Goal: Complete application form

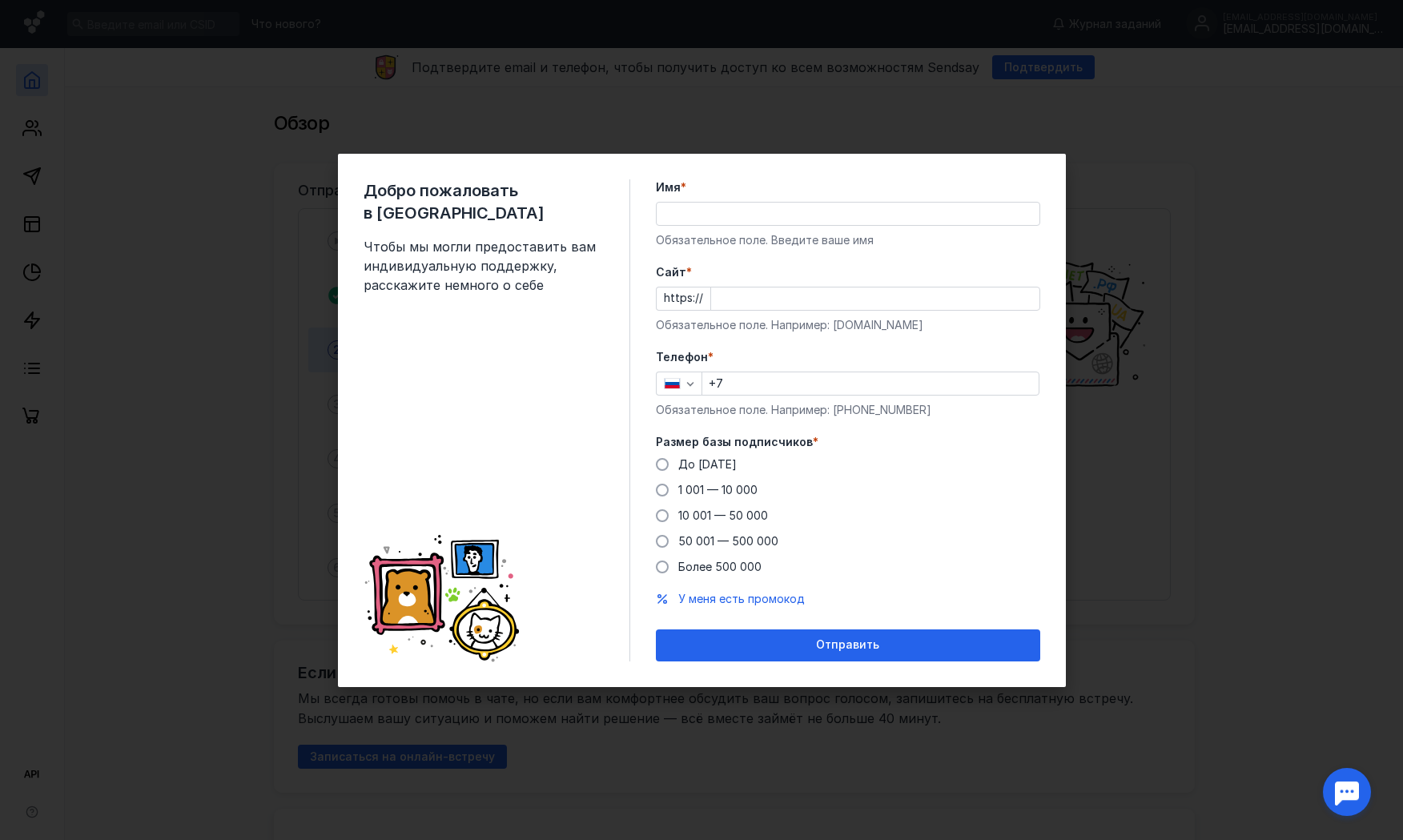
click at [679, 213] on input "Имя *" at bounding box center [848, 213] width 383 height 22
type input "B"
type input "[PERSON_NAME]"
click at [724, 297] on input "Cайт *" at bounding box center [876, 299] width 329 height 22
type input "в"
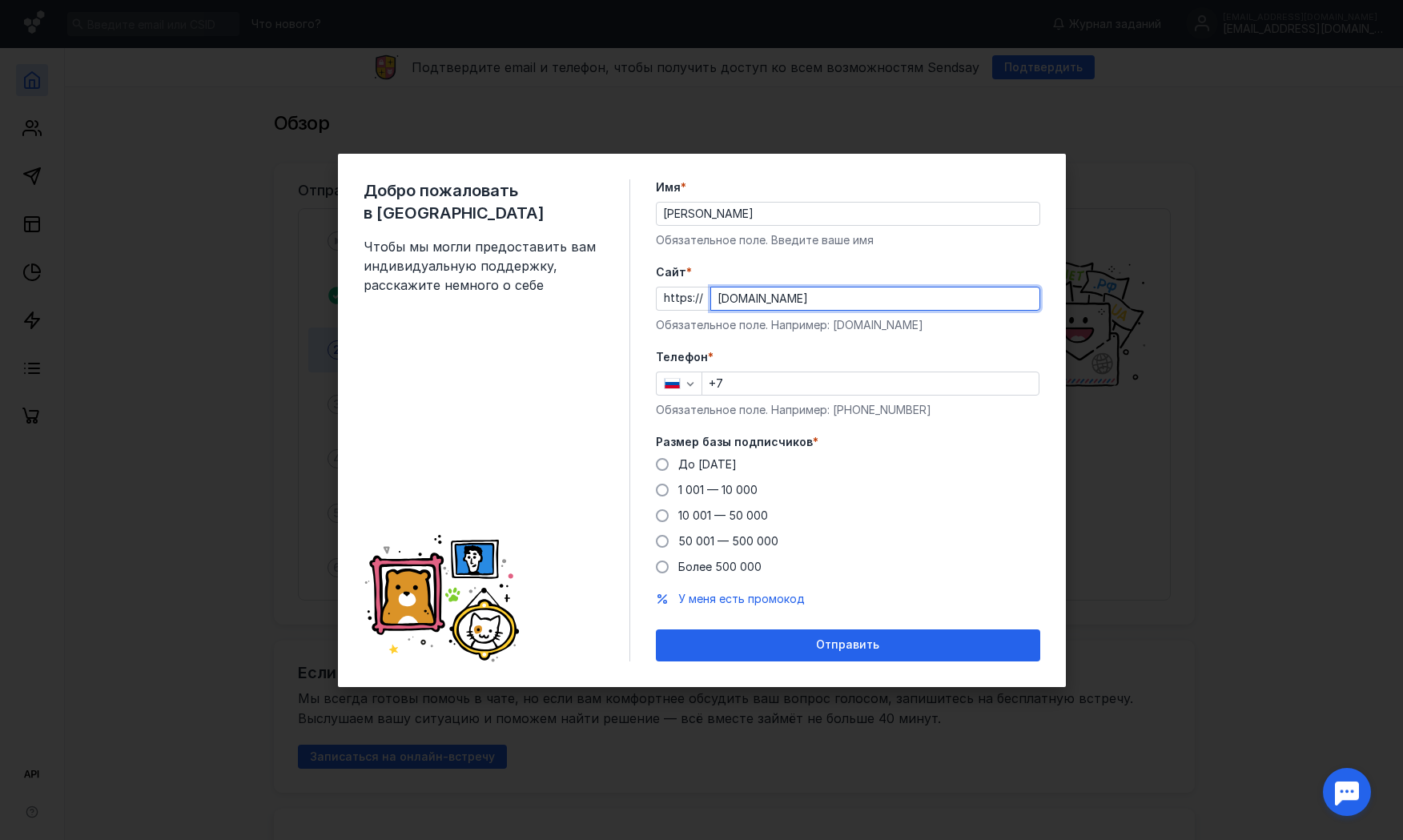
type input "[DOMAIN_NAME]"
click at [744, 388] on input "+7" at bounding box center [870, 383] width 336 height 22
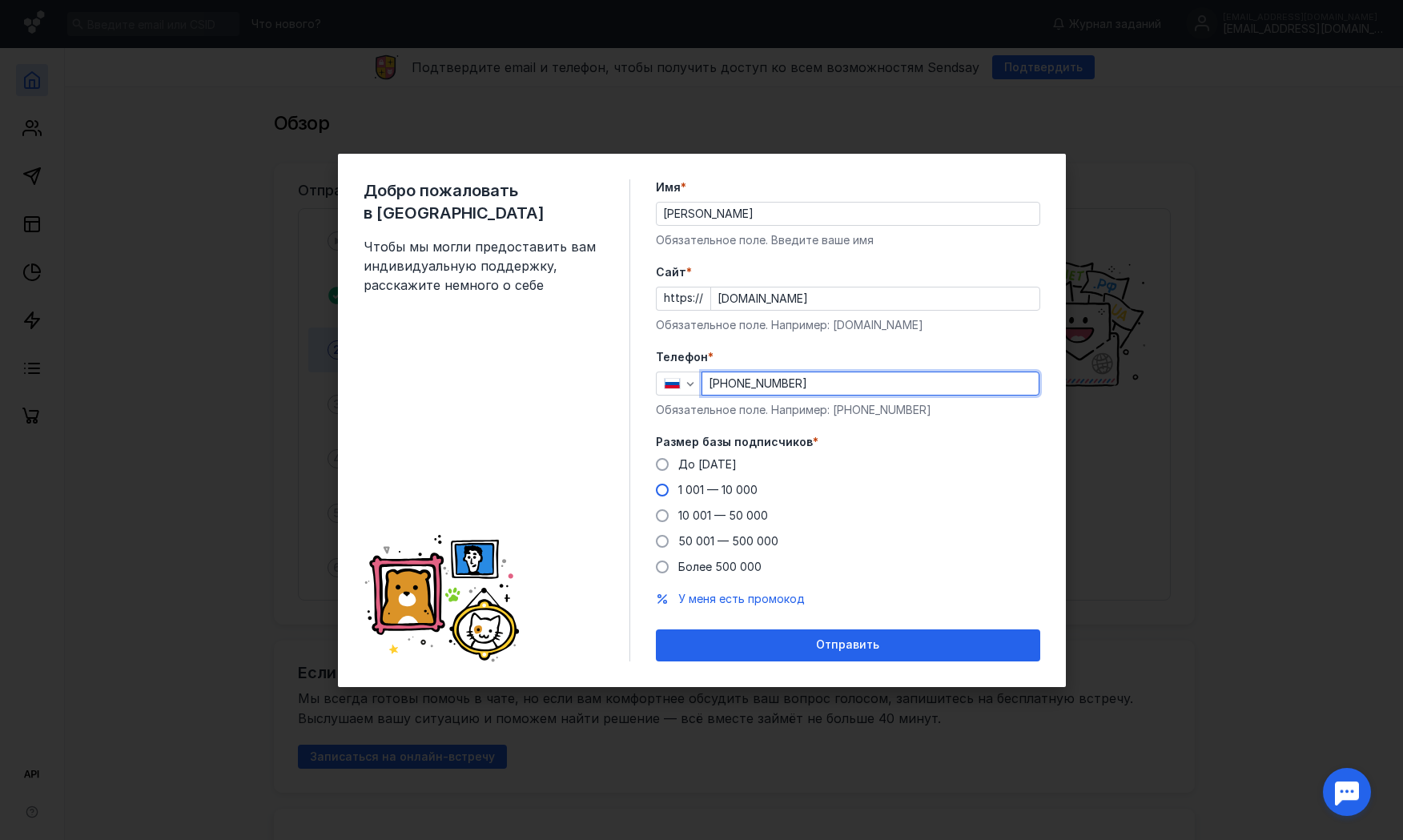
type input "[PHONE_NUMBER]"
click at [661, 492] on span at bounding box center [662, 490] width 13 height 13
click at [0, 0] on input "1 001 — 10 000" at bounding box center [0, 0] width 0 height 0
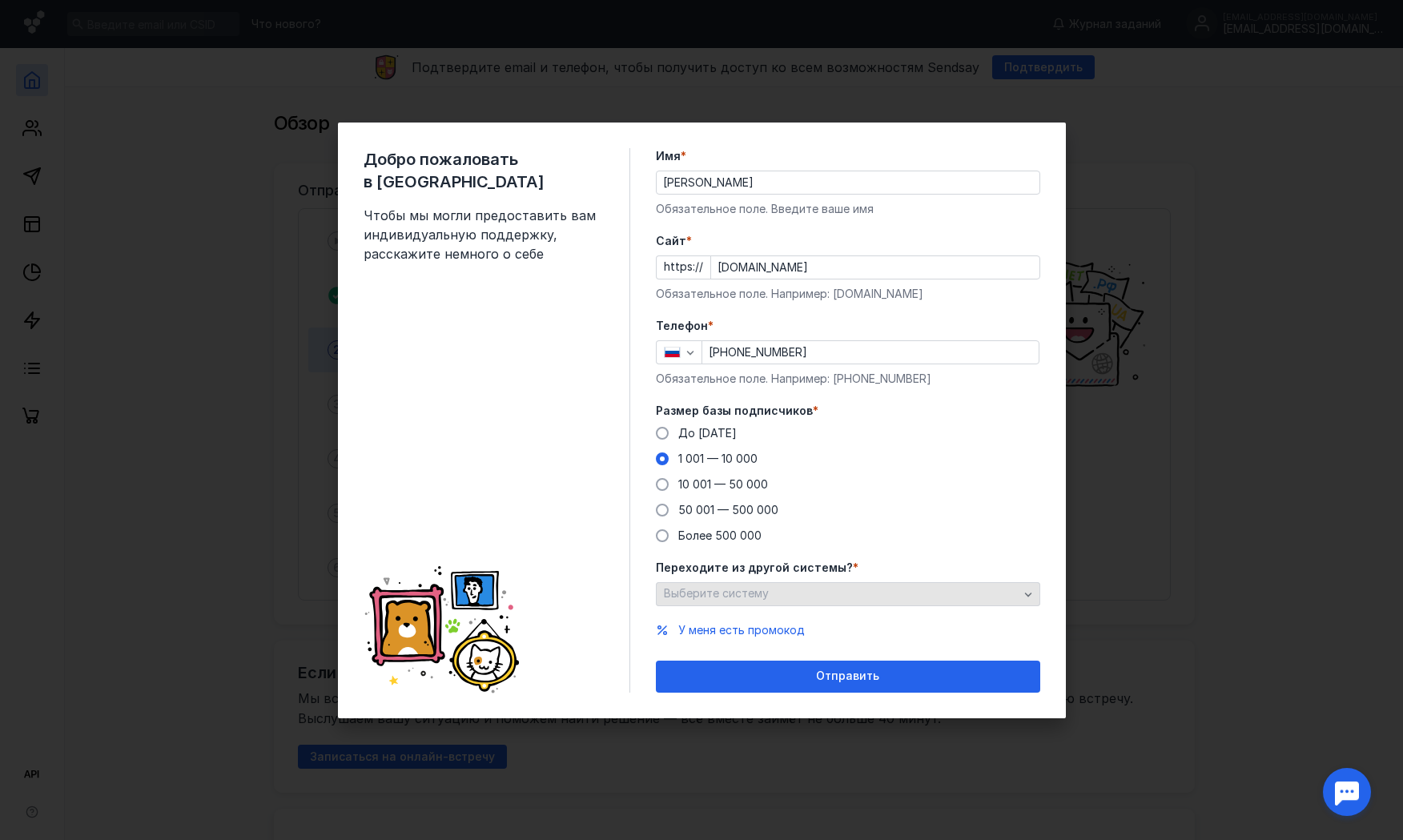
click at [672, 596] on span "Выберите систему" at bounding box center [716, 592] width 105 height 14
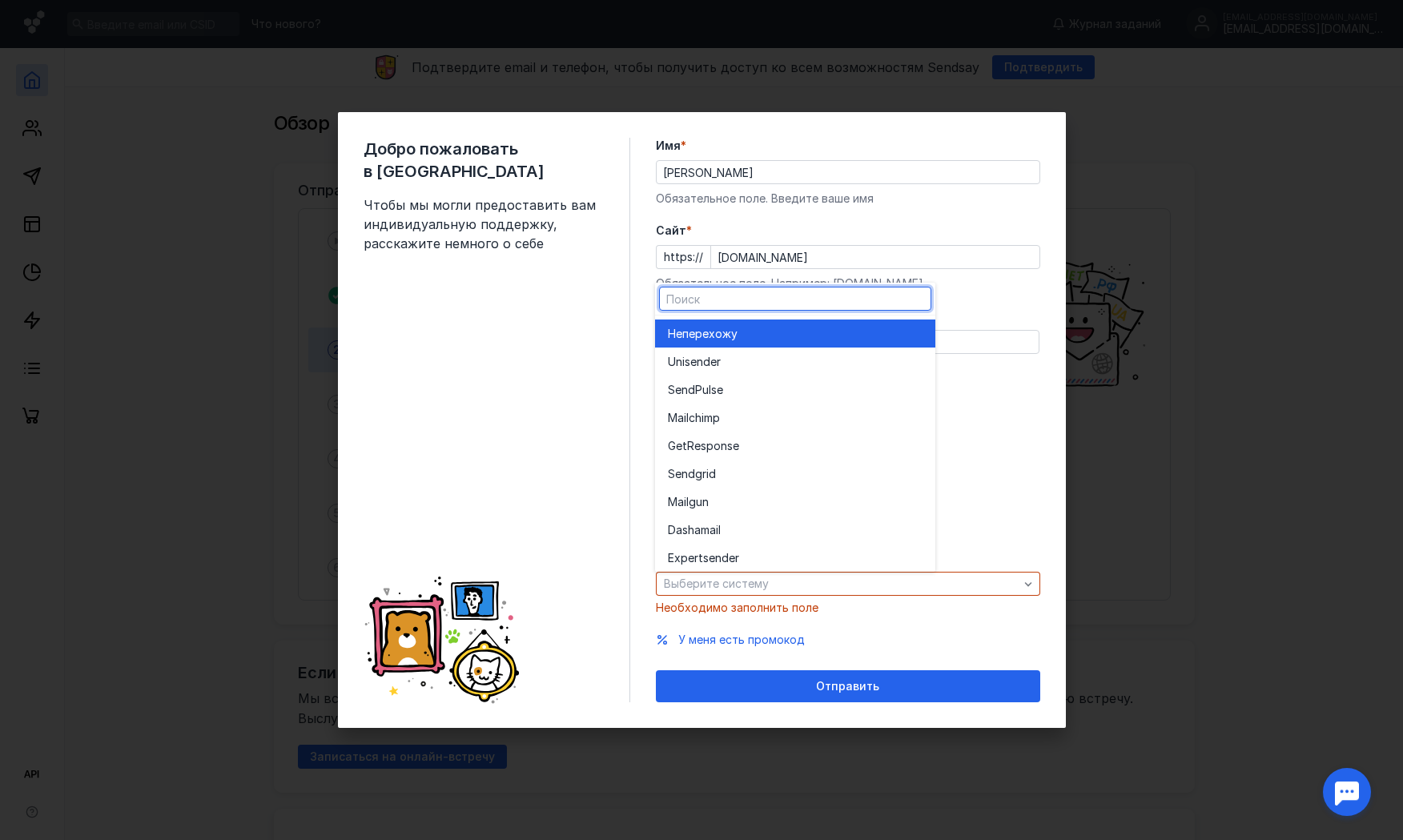
click at [640, 607] on div "Добро пожаловать в Sendsay Чтобы мы могли предоставить вам индивидуальную подде…" at bounding box center [702, 420] width 728 height 615
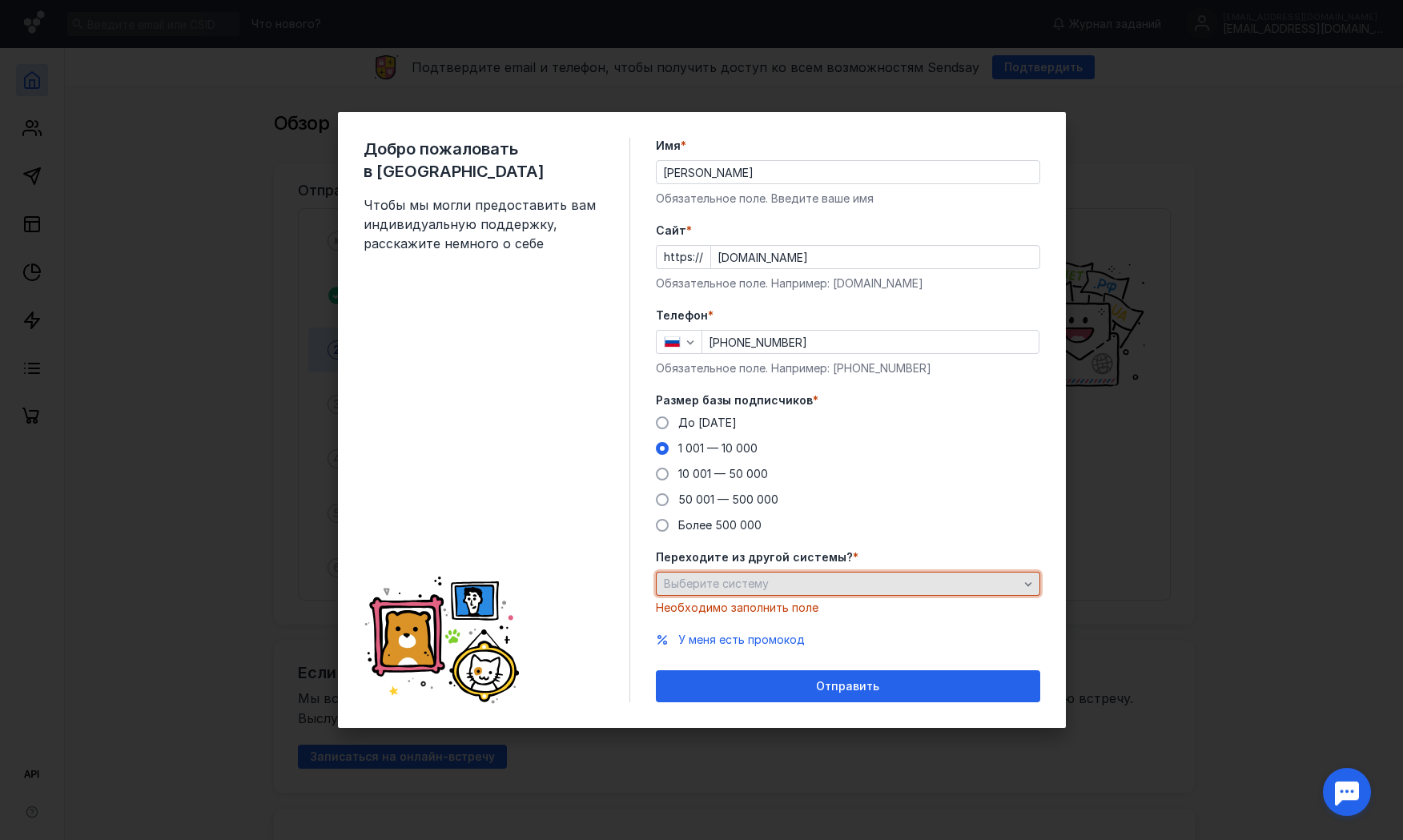
click at [829, 579] on div "Выберите систему" at bounding box center [841, 584] width 363 height 14
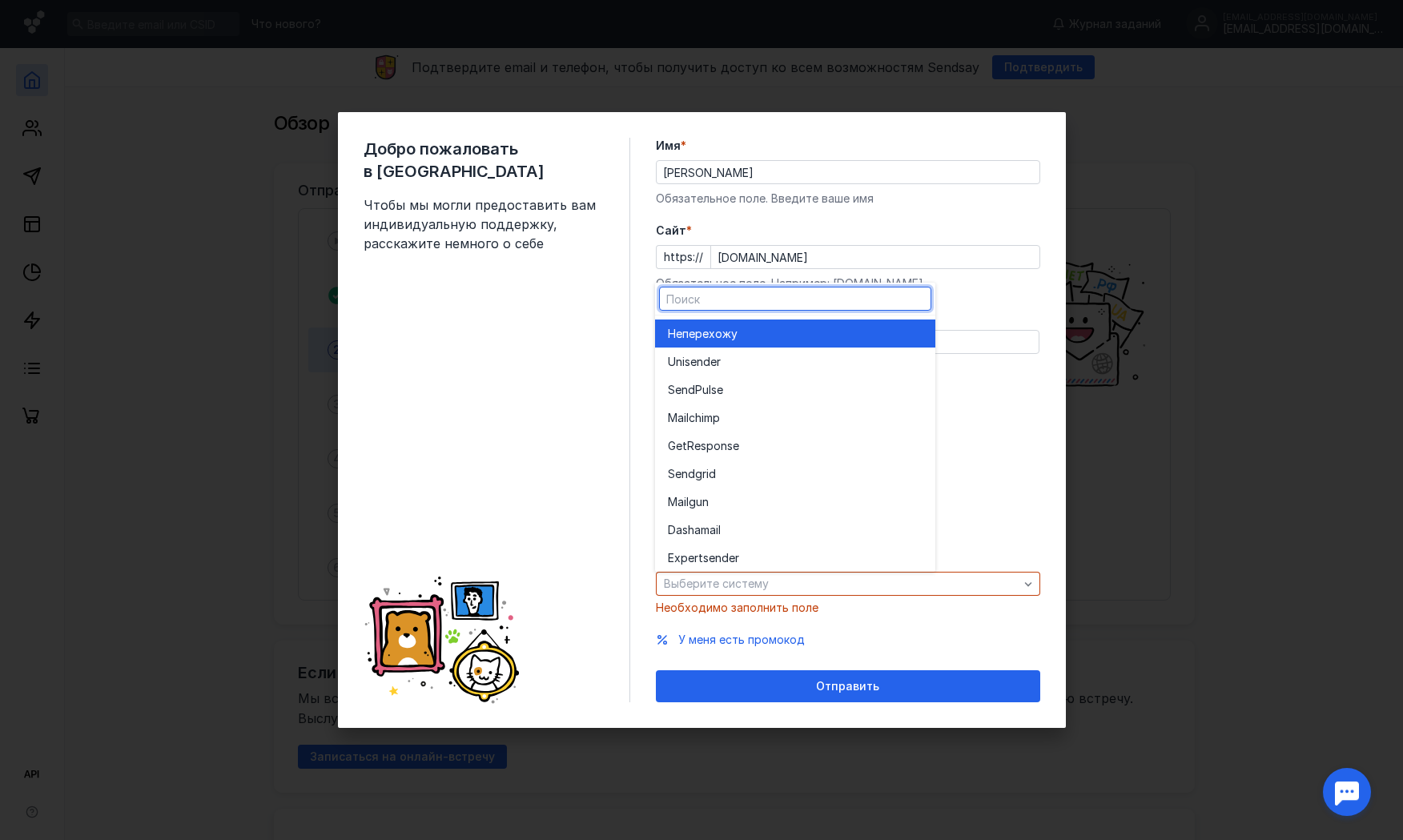
click at [815, 340] on div "Не перехожу" at bounding box center [795, 333] width 254 height 16
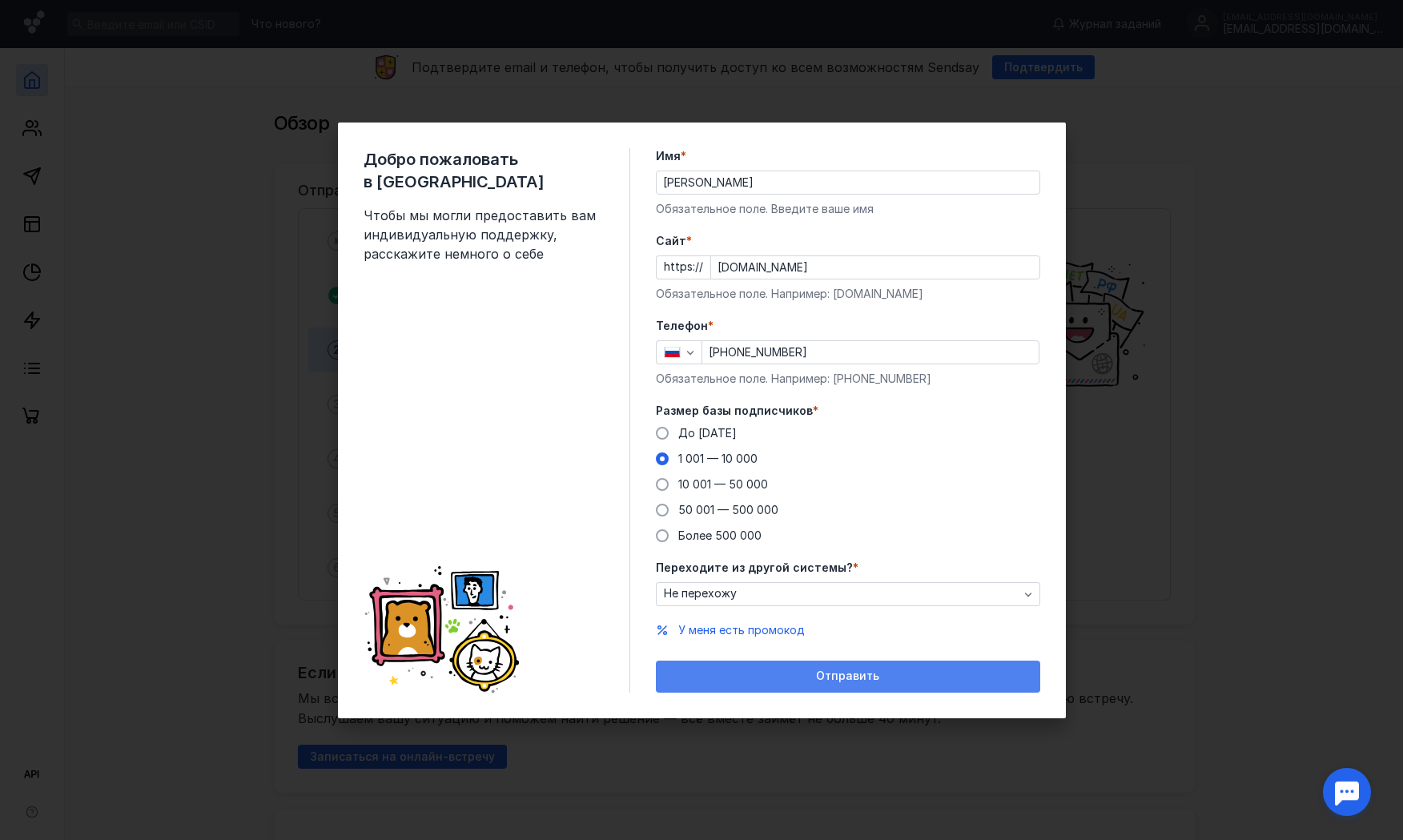
click at [846, 676] on span "Отправить" at bounding box center [848, 676] width 63 height 14
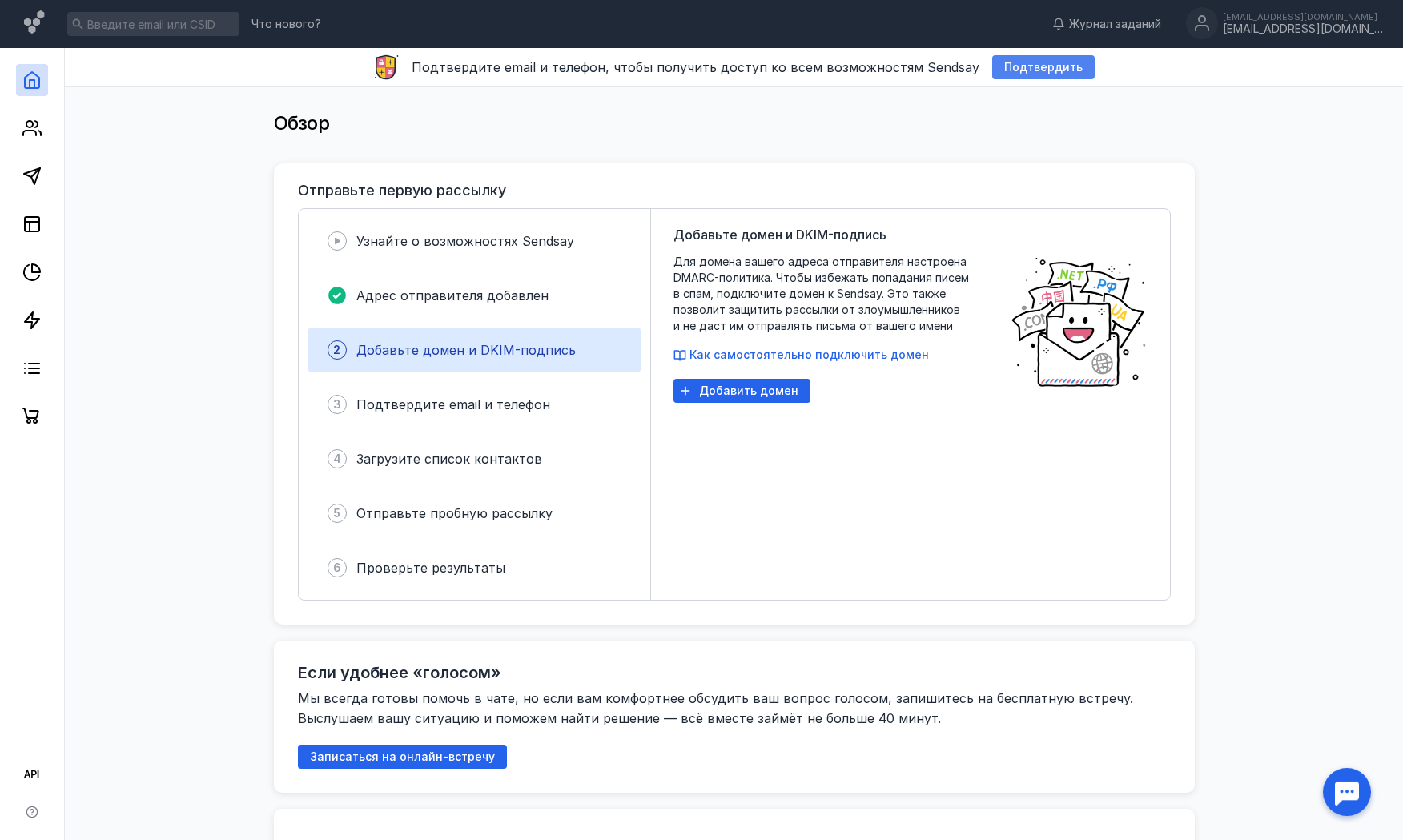
click at [1017, 65] on span "Подтвердить" at bounding box center [1043, 68] width 79 height 14
